Goal: Task Accomplishment & Management: Use online tool/utility

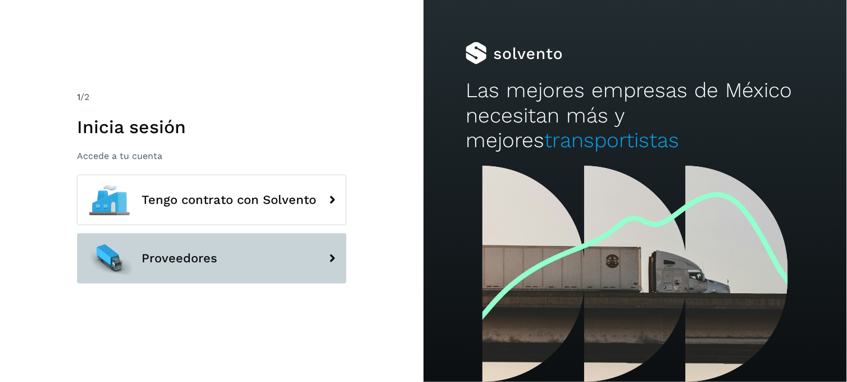
click at [253, 249] on button "Proveedores" at bounding box center [212, 258] width 270 height 51
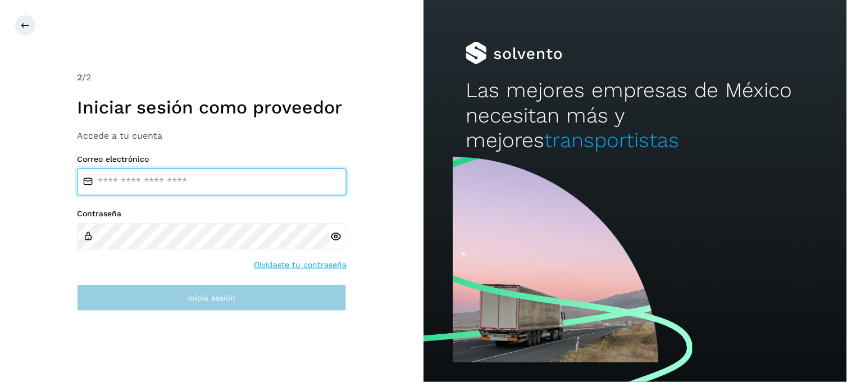
type input "**********"
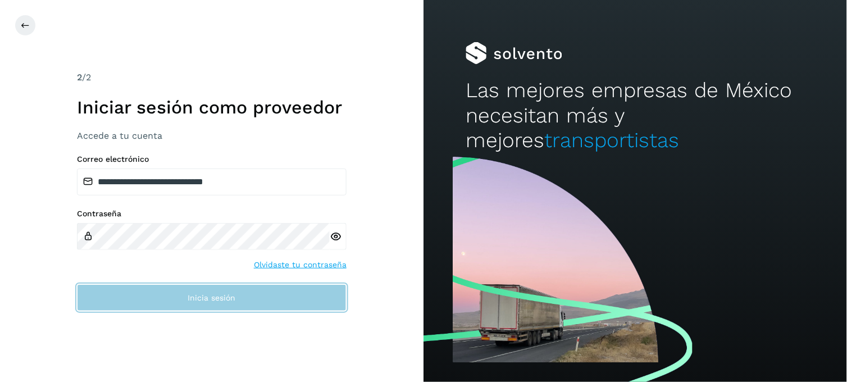
click at [274, 298] on button "Inicia sesión" at bounding box center [212, 297] width 270 height 27
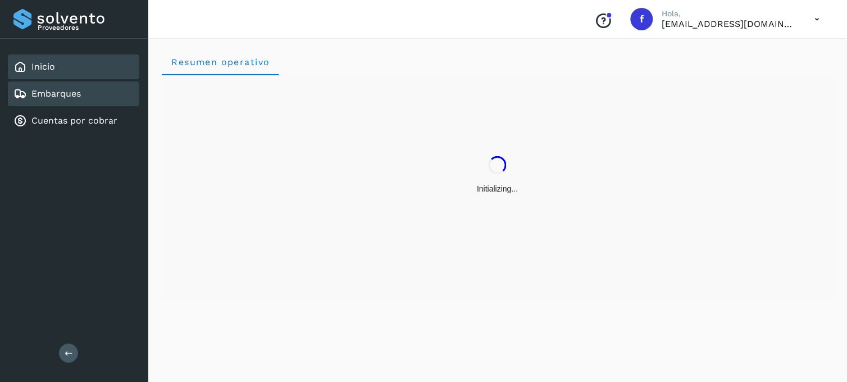
click at [107, 92] on div "Embarques" at bounding box center [74, 93] width 132 height 25
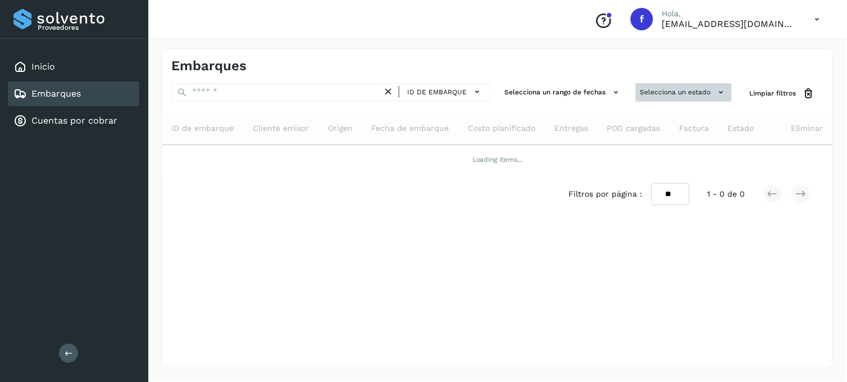
click at [668, 87] on button "Selecciona un estado" at bounding box center [684, 92] width 96 height 19
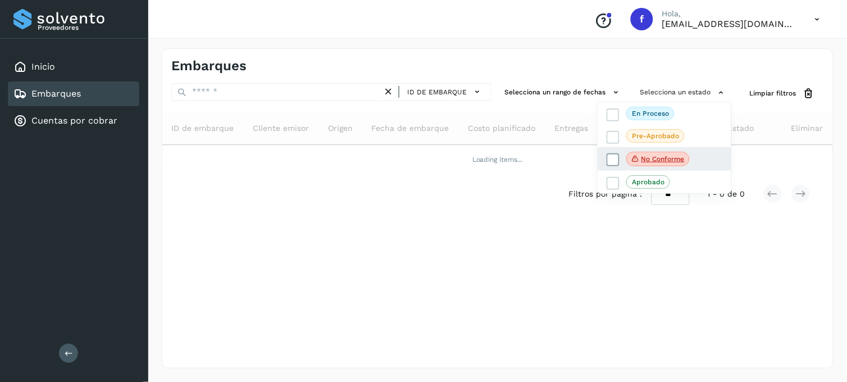
click at [613, 156] on icon at bounding box center [613, 160] width 11 height 11
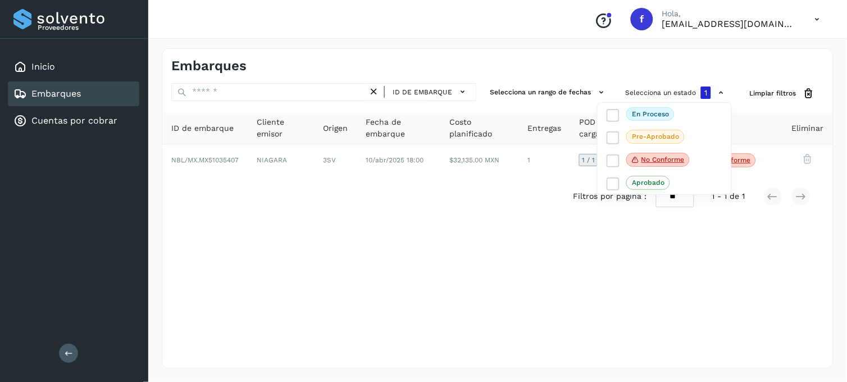
click at [389, 256] on div at bounding box center [423, 191] width 847 height 382
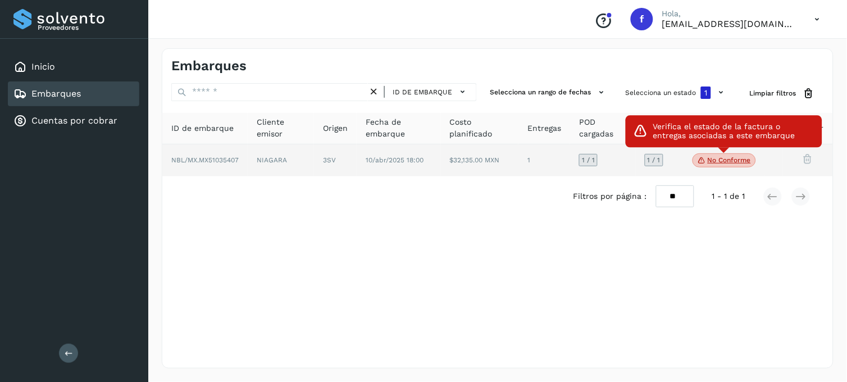
click at [737, 160] on p "No conforme" at bounding box center [729, 160] width 43 height 8
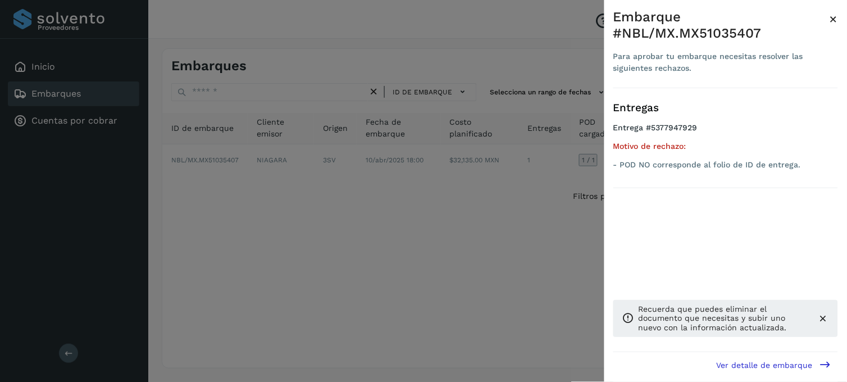
click at [386, 208] on div at bounding box center [423, 191] width 847 height 382
